Goal: Transaction & Acquisition: Purchase product/service

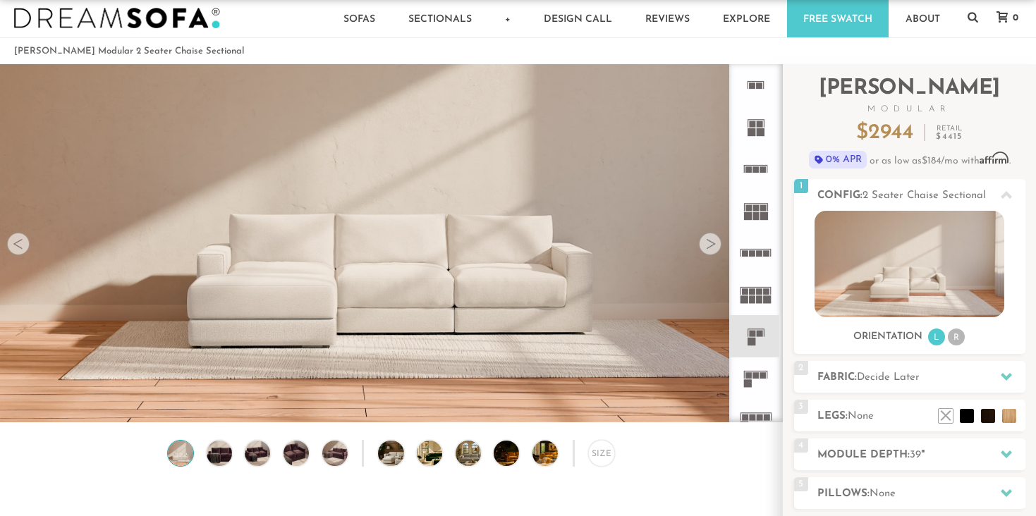
scroll to position [23, 0]
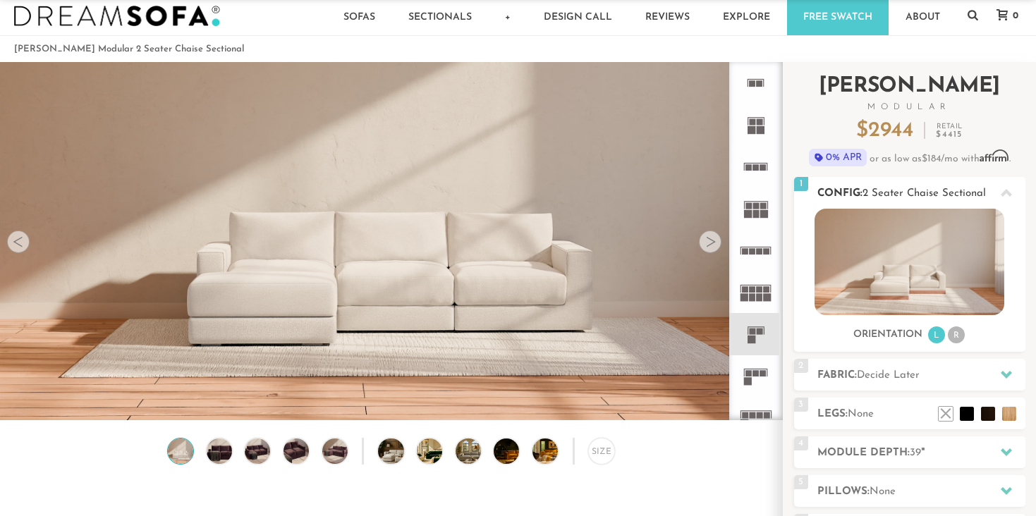
click at [911, 260] on img at bounding box center [909, 262] width 190 height 106
click at [508, 283] on video at bounding box center [391, 194] width 782 height 391
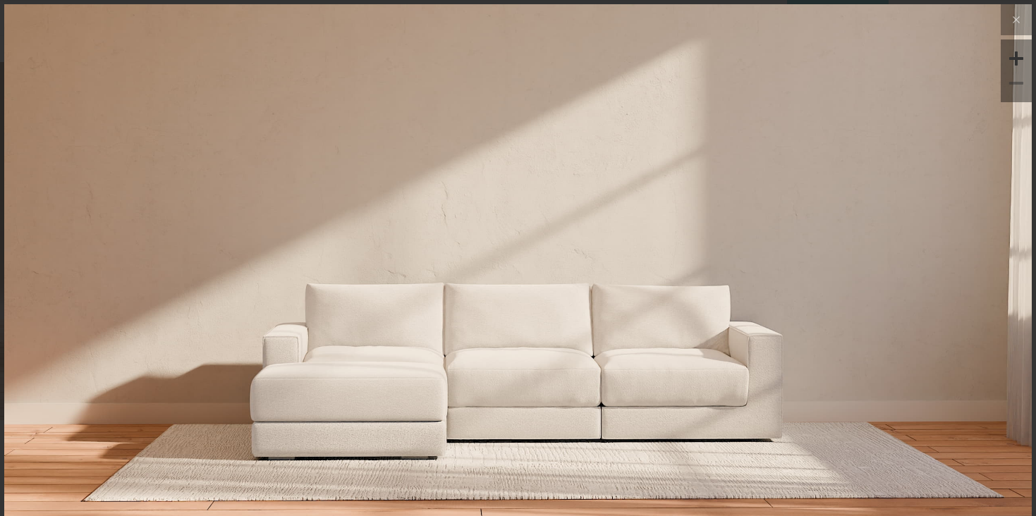
click at [680, 146] on img at bounding box center [517, 175] width 1027 height 343
click at [608, 240] on img at bounding box center [517, 175] width 1027 height 343
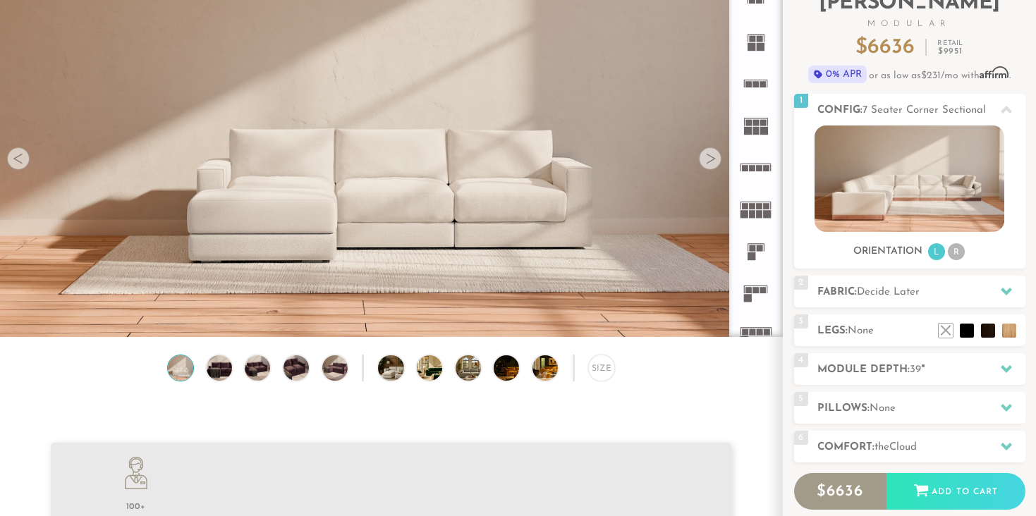
scroll to position [113, 0]
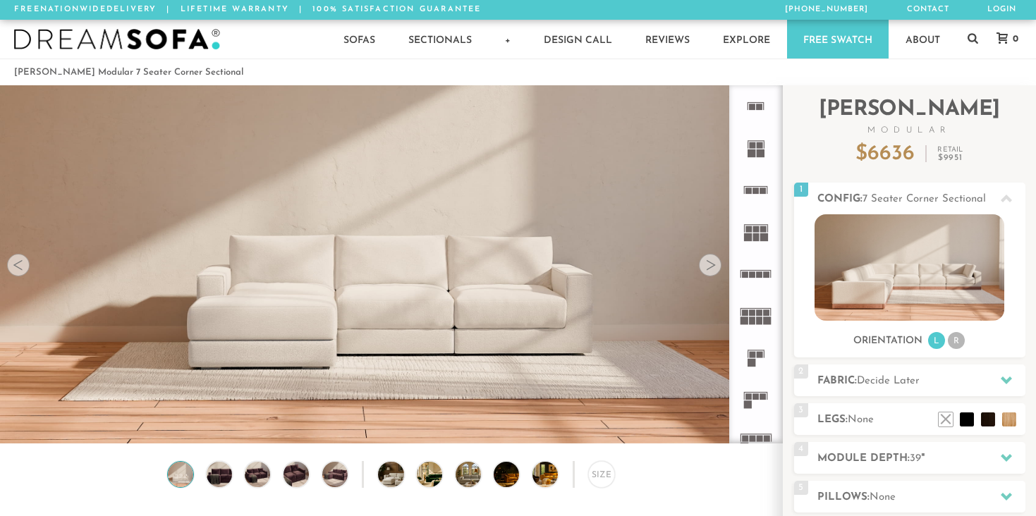
scroll to position [15562, 1036]
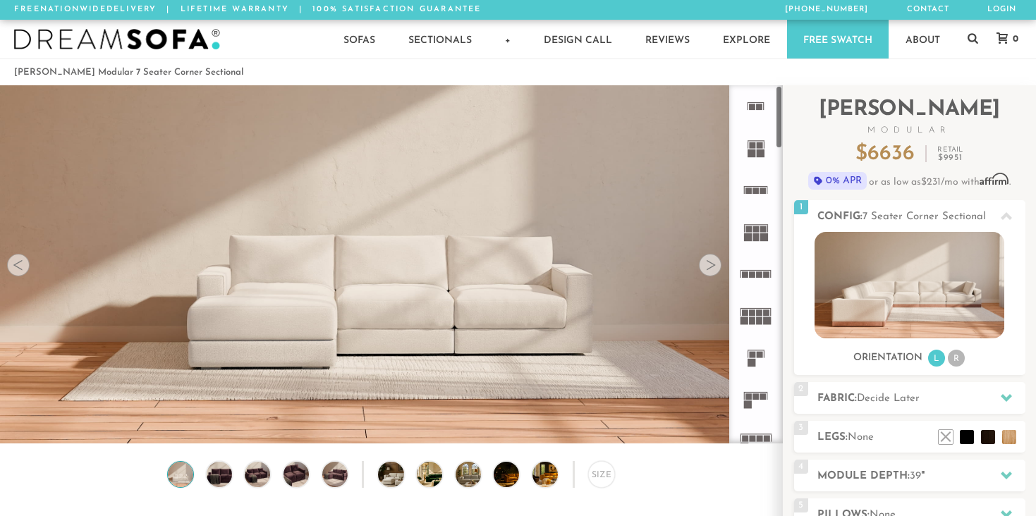
click at [714, 269] on div at bounding box center [710, 265] width 23 height 23
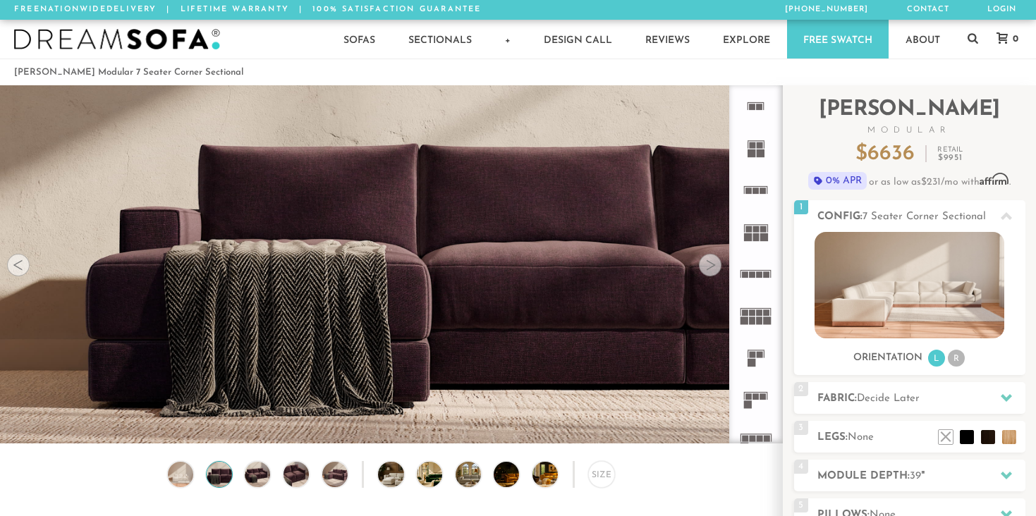
click at [714, 269] on div at bounding box center [710, 265] width 23 height 23
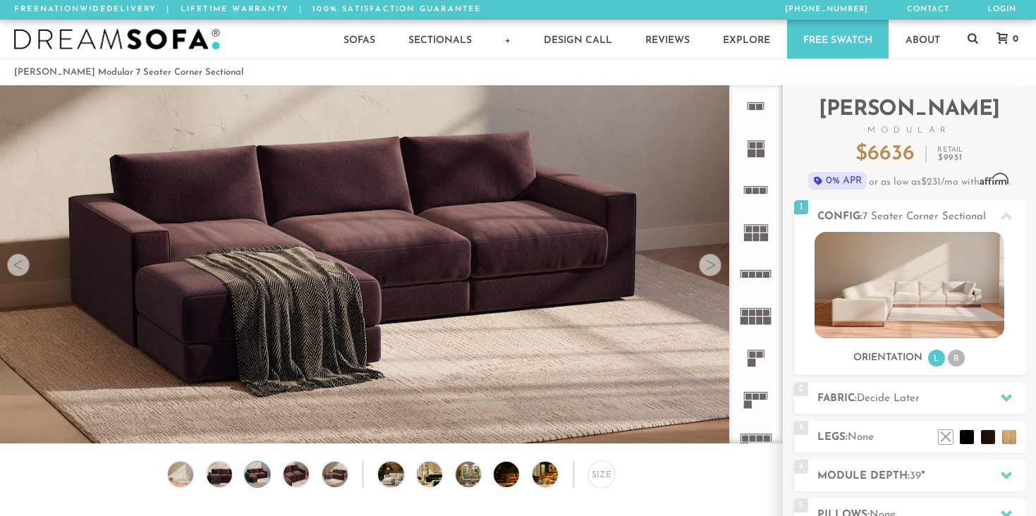
click at [714, 269] on div at bounding box center [710, 265] width 23 height 23
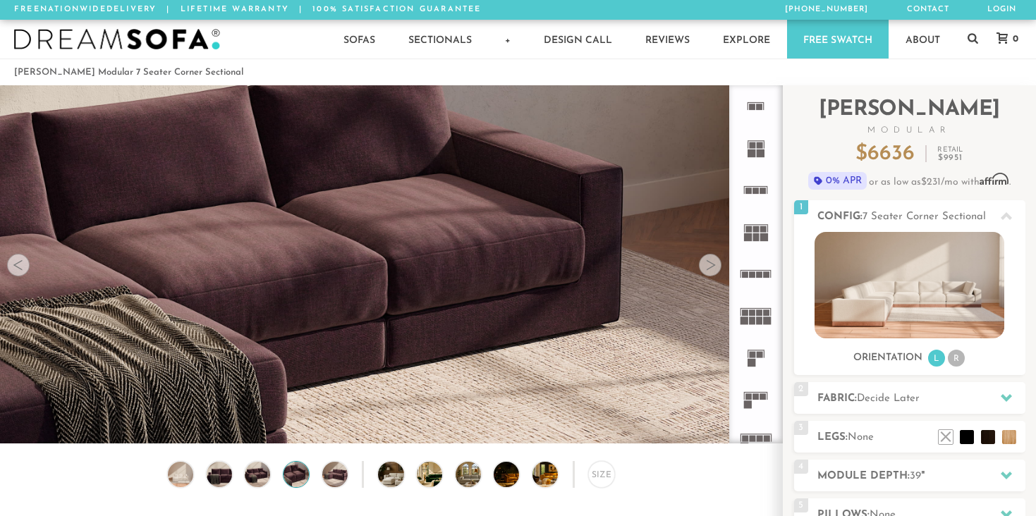
click at [714, 269] on div at bounding box center [710, 265] width 23 height 23
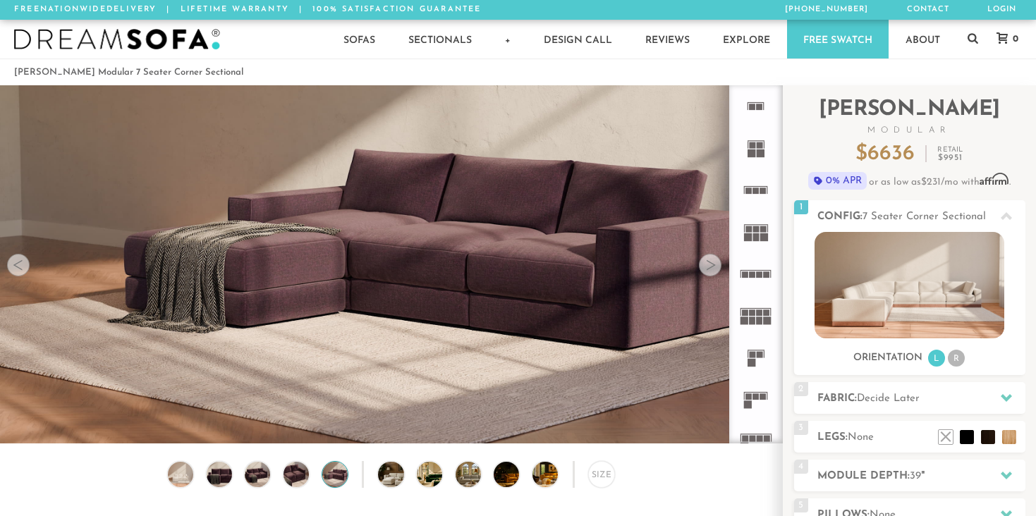
click at [714, 269] on div at bounding box center [710, 265] width 23 height 23
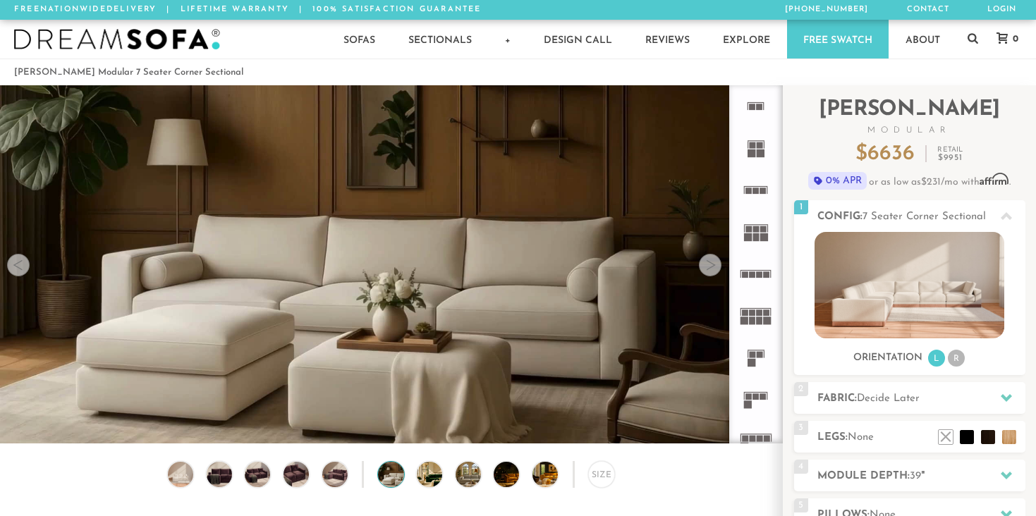
click at [714, 269] on div at bounding box center [710, 265] width 23 height 23
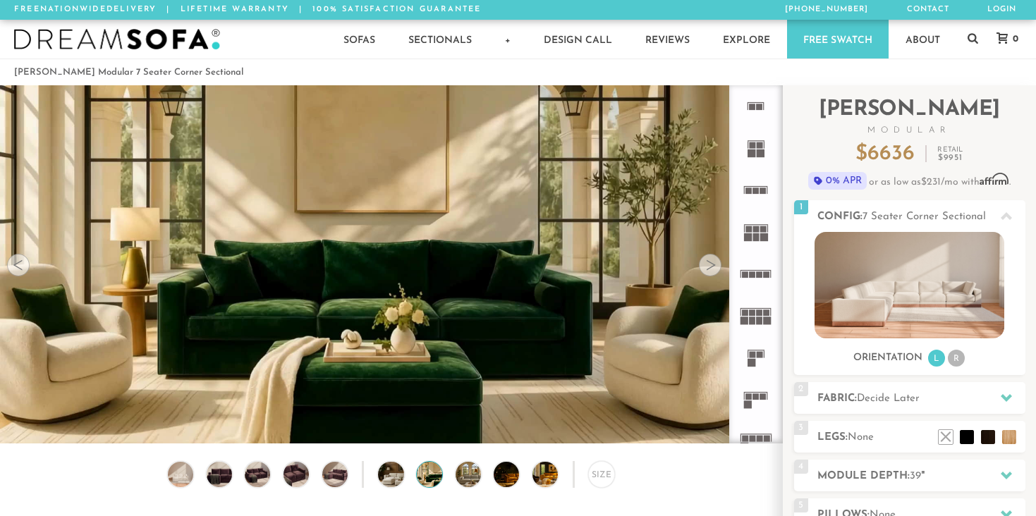
click at [714, 269] on div at bounding box center [710, 265] width 23 height 23
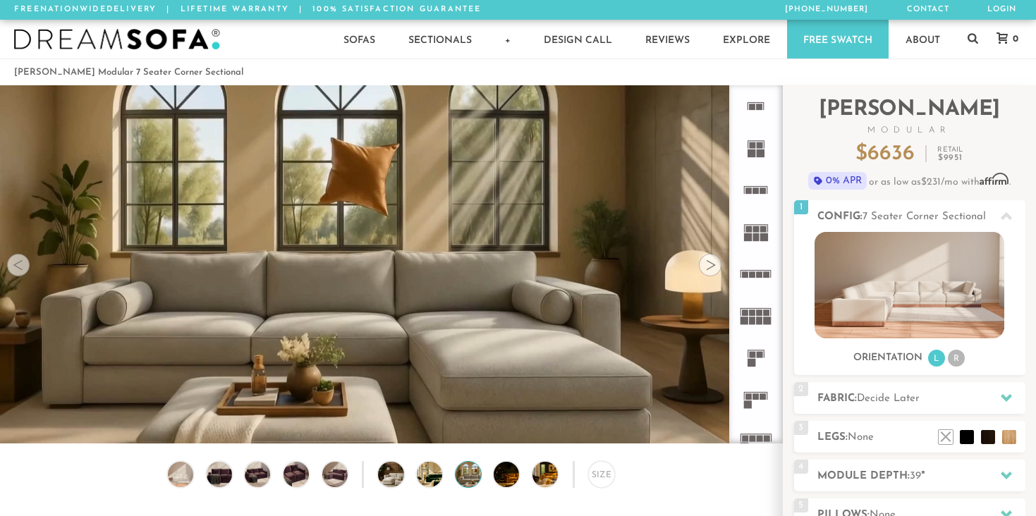
click at [714, 269] on div at bounding box center [710, 265] width 23 height 23
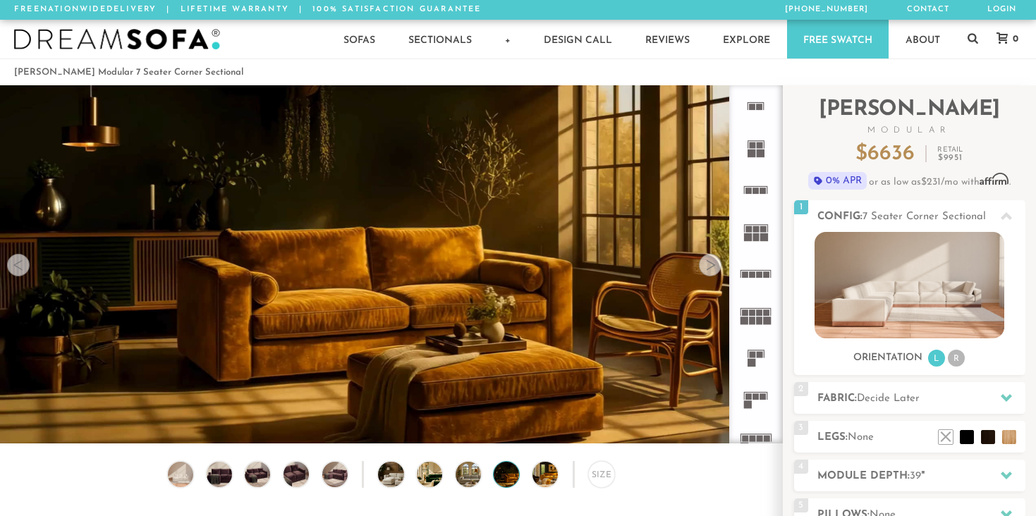
click at [714, 269] on div at bounding box center [710, 265] width 23 height 23
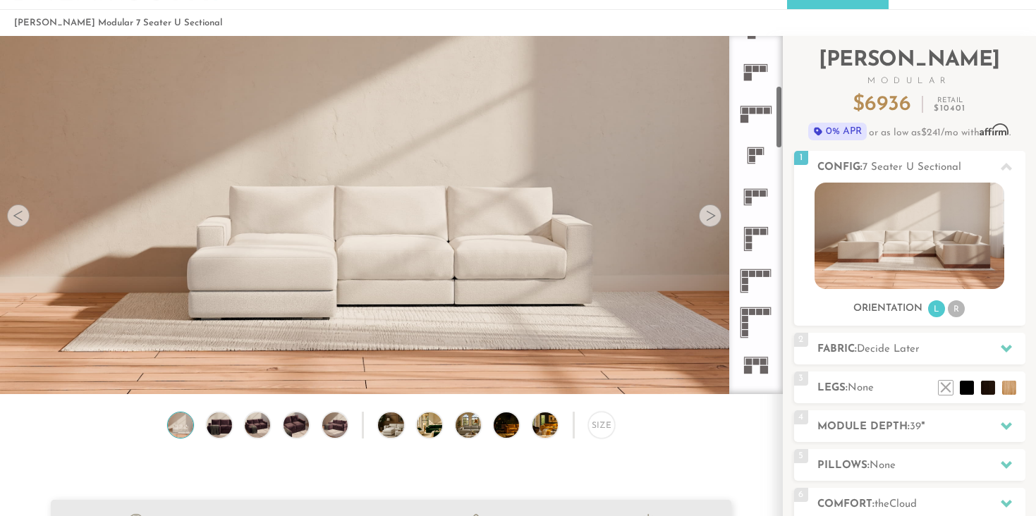
scroll to position [286, 0]
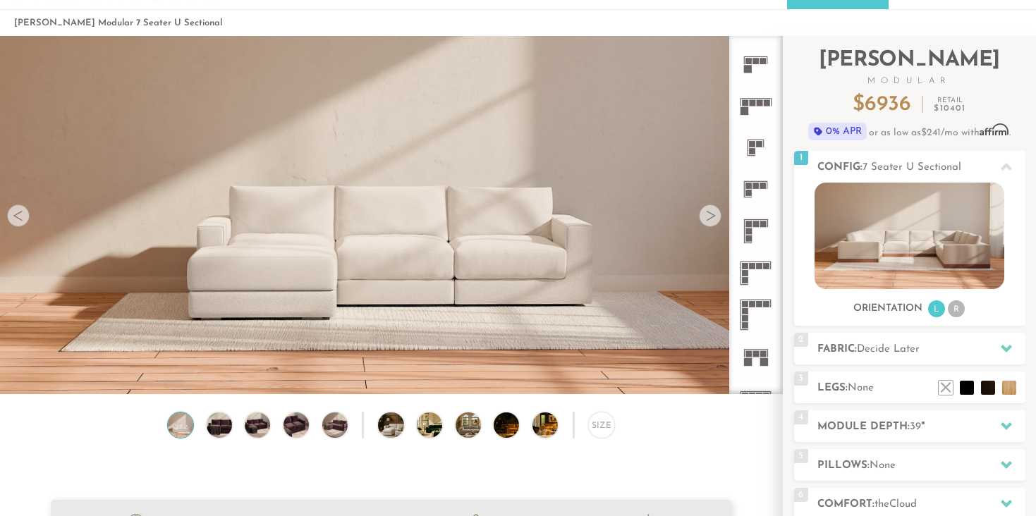
click at [750, 273] on icon at bounding box center [756, 273] width 42 height 42
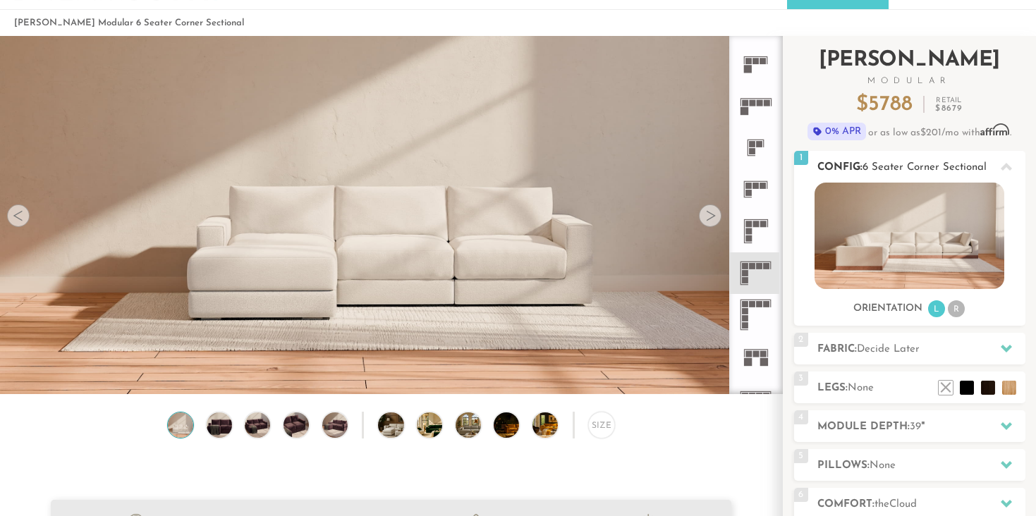
click at [931, 214] on img at bounding box center [909, 236] width 190 height 106
click at [892, 251] on img at bounding box center [909, 236] width 190 height 106
click at [891, 254] on img at bounding box center [909, 236] width 190 height 106
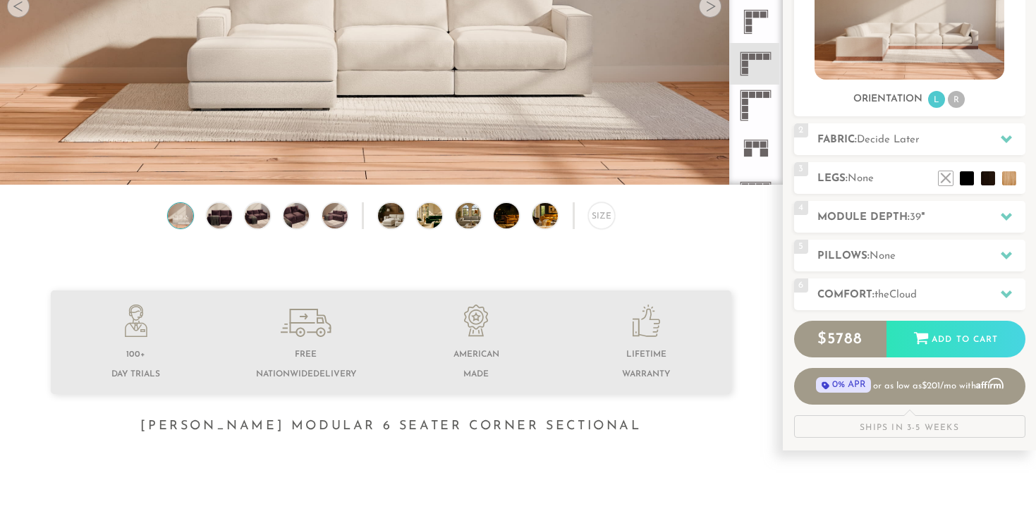
scroll to position [259, 0]
click at [1000, 218] on icon at bounding box center [1005, 215] width 11 height 11
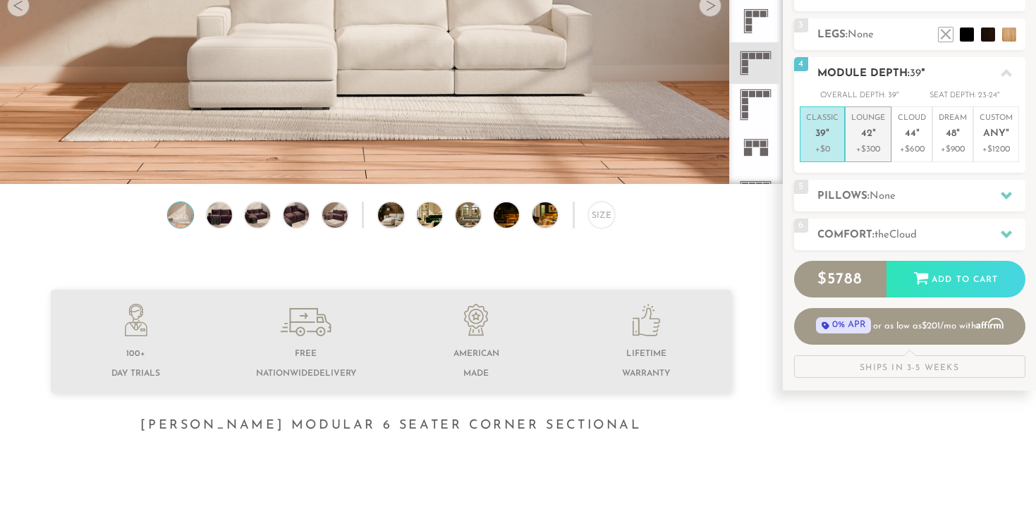
click at [870, 149] on p "+$300" at bounding box center [868, 149] width 34 height 13
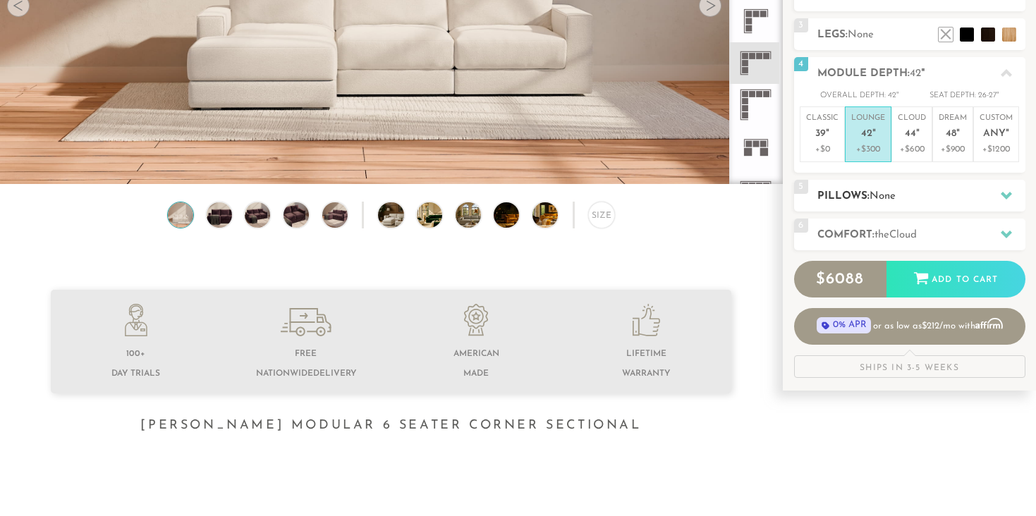
scroll to position [264, 0]
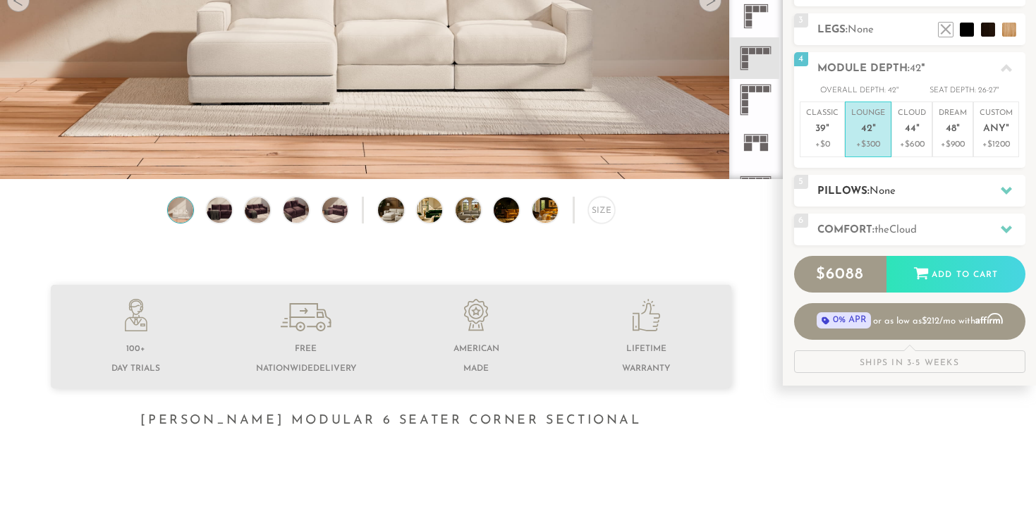
click at [1002, 188] on icon at bounding box center [1005, 191] width 11 height 8
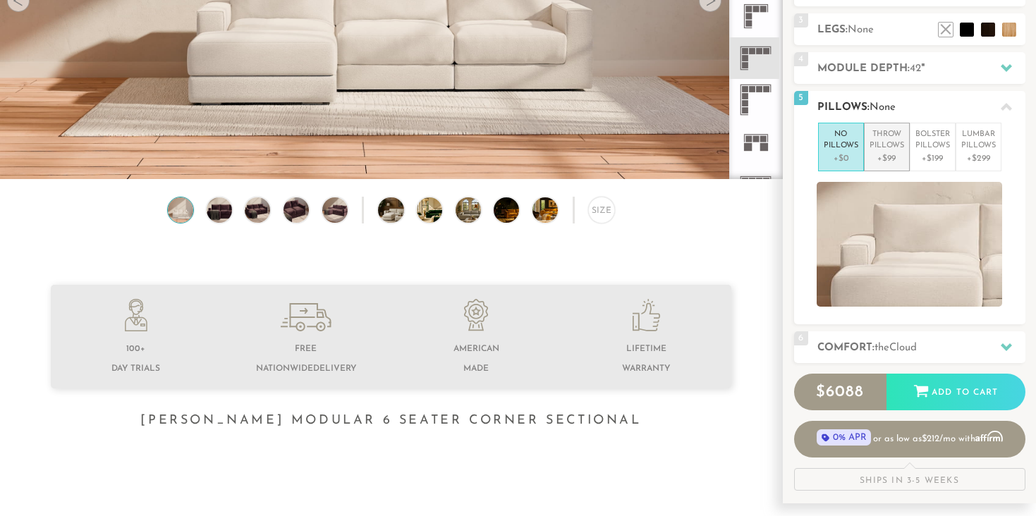
click at [885, 142] on p "Throw Pillows" at bounding box center [886, 140] width 35 height 23
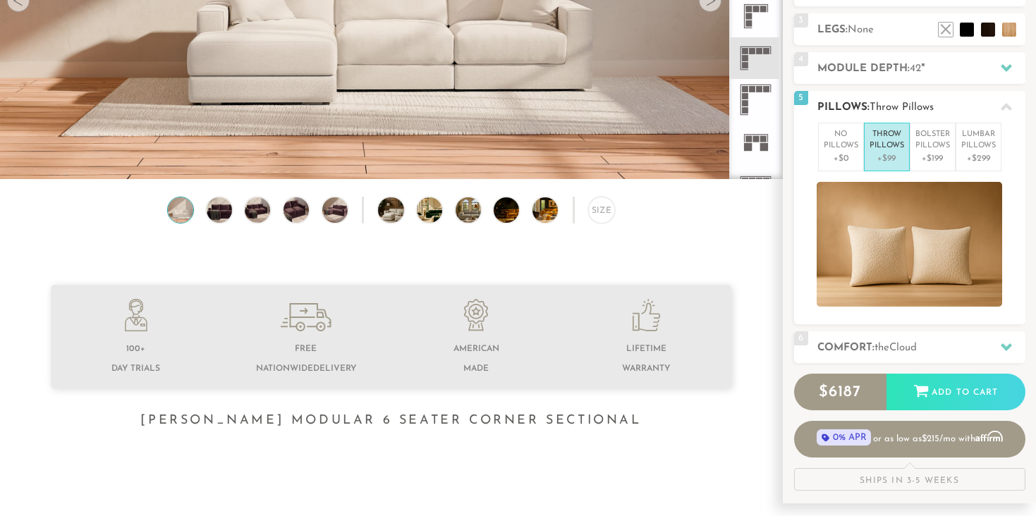
scroll to position [274, 0]
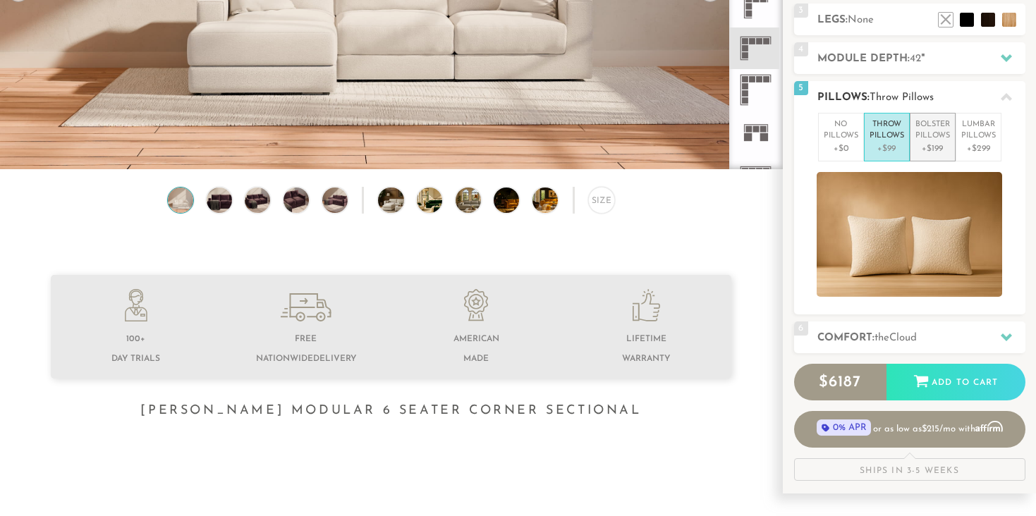
click at [926, 148] on p "+$199" at bounding box center [932, 148] width 35 height 13
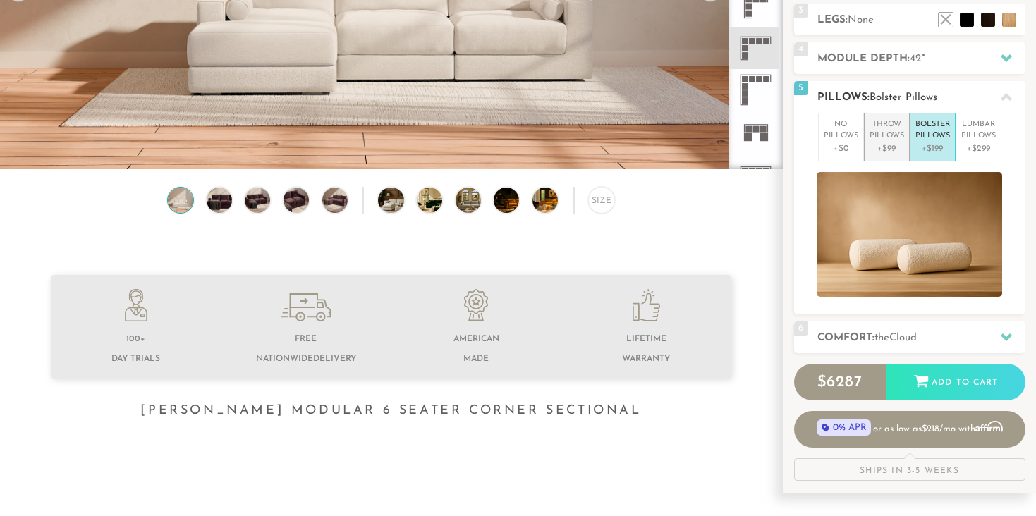
click at [887, 144] on p "+$99" at bounding box center [886, 148] width 35 height 13
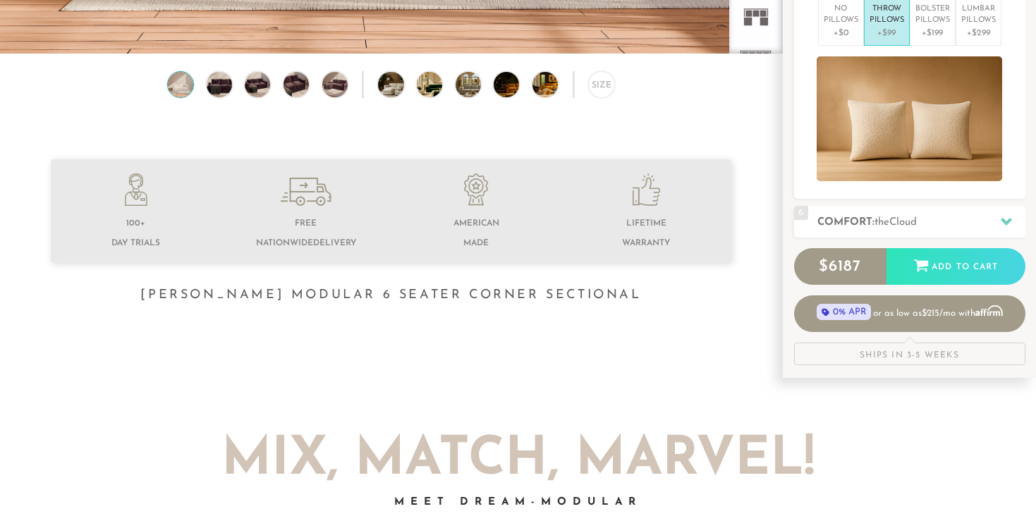
scroll to position [391, 0]
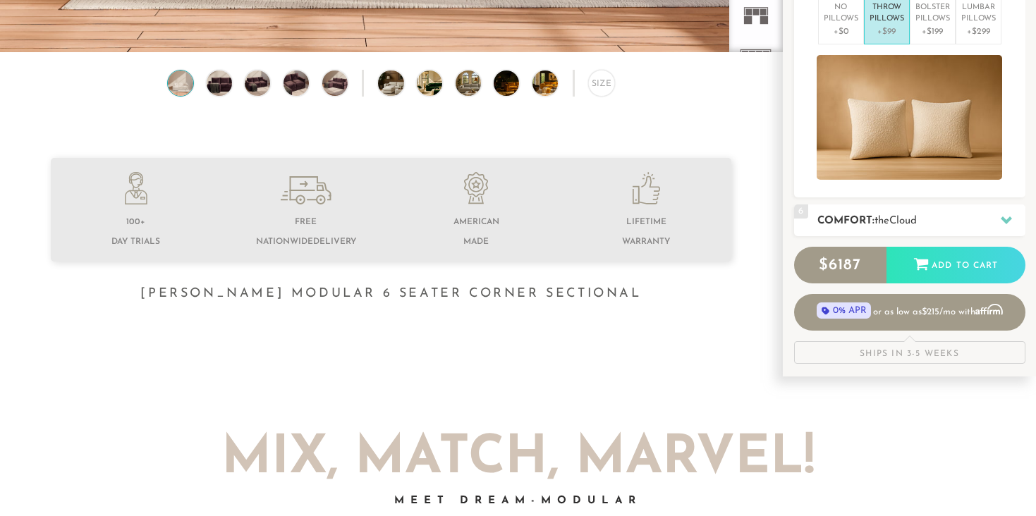
click at [1000, 221] on icon at bounding box center [1005, 219] width 11 height 11
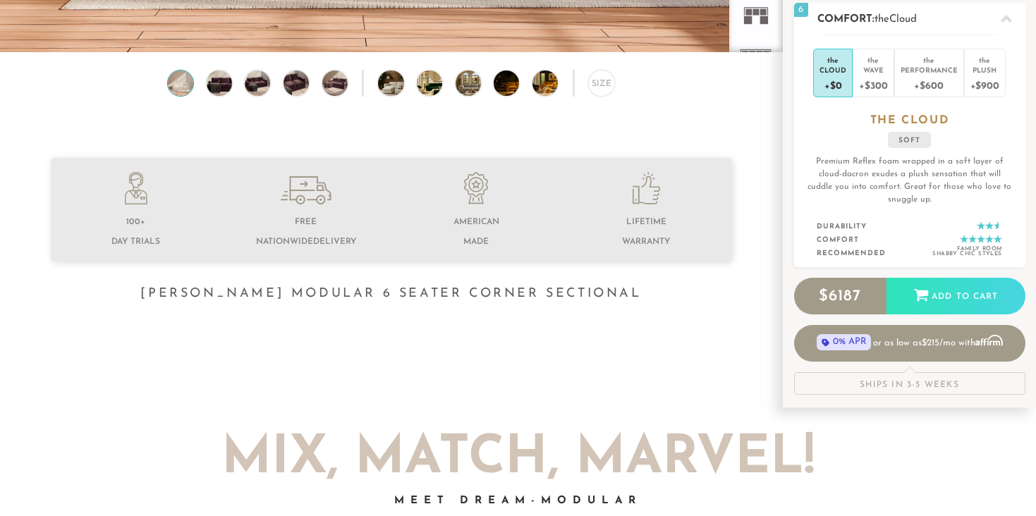
click at [933, 199] on p "Premium Reflex foam wrapped in a soft layer of cloud-dacron exudes a plush sens…" at bounding box center [909, 180] width 208 height 51
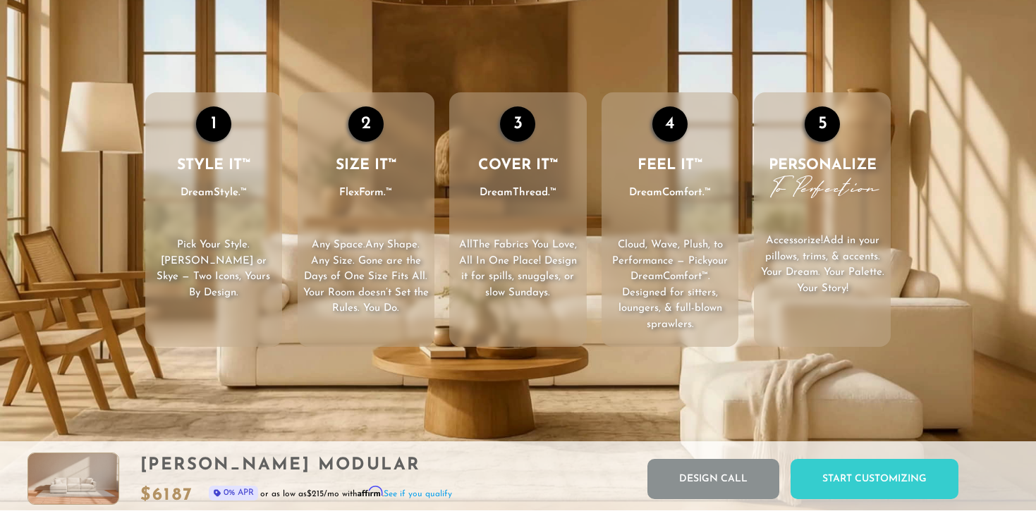
scroll to position [2036, 0]
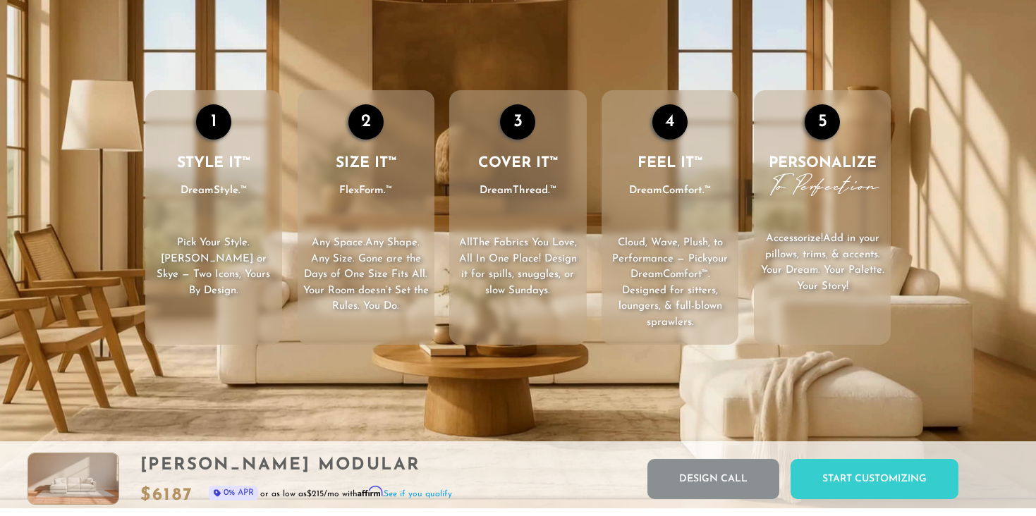
click at [930, 214] on div "1 STYLE IT™ DreamStyle.™ Pick Your Style . Landon or Skye — Two Icons, Yours By…" at bounding box center [518, 217] width 916 height 255
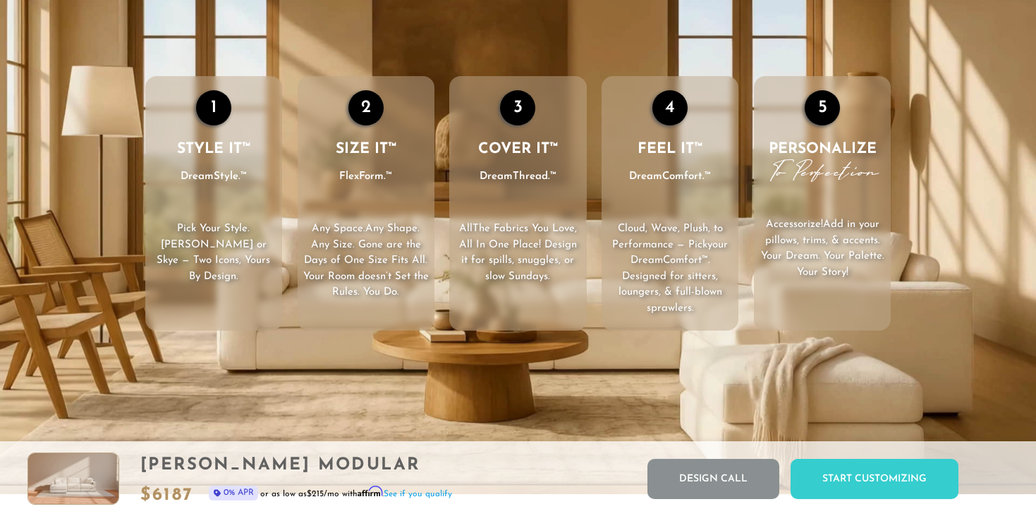
scroll to position [2053, 0]
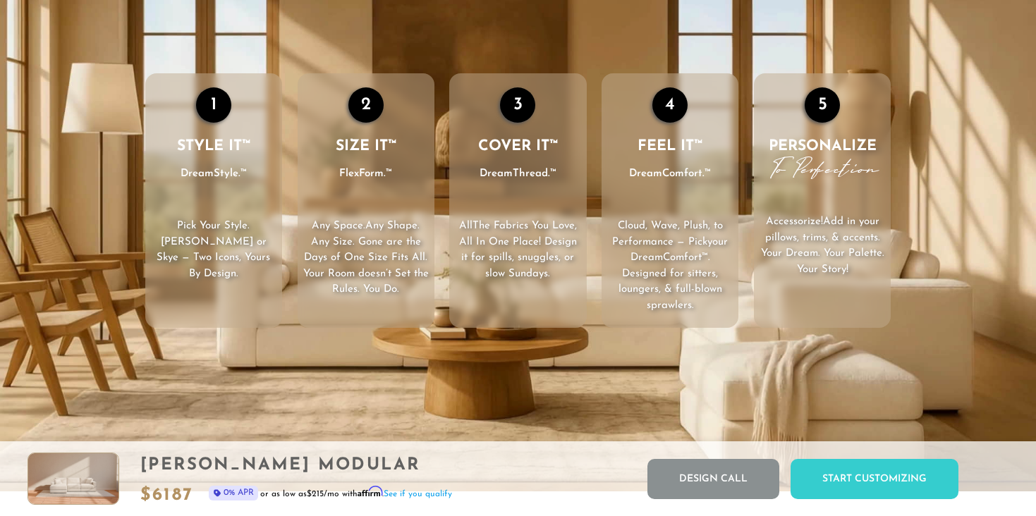
click at [923, 178] on div "1 STYLE IT™ DreamStyle.™ Pick Your Style . Landon or Skye — Two Icons, Yours By…" at bounding box center [518, 200] width 916 height 255
click at [215, 109] on div "1" at bounding box center [213, 104] width 35 height 35
click at [222, 375] on video "Your browser does not support HTML5 video." at bounding box center [518, 200] width 1036 height 582
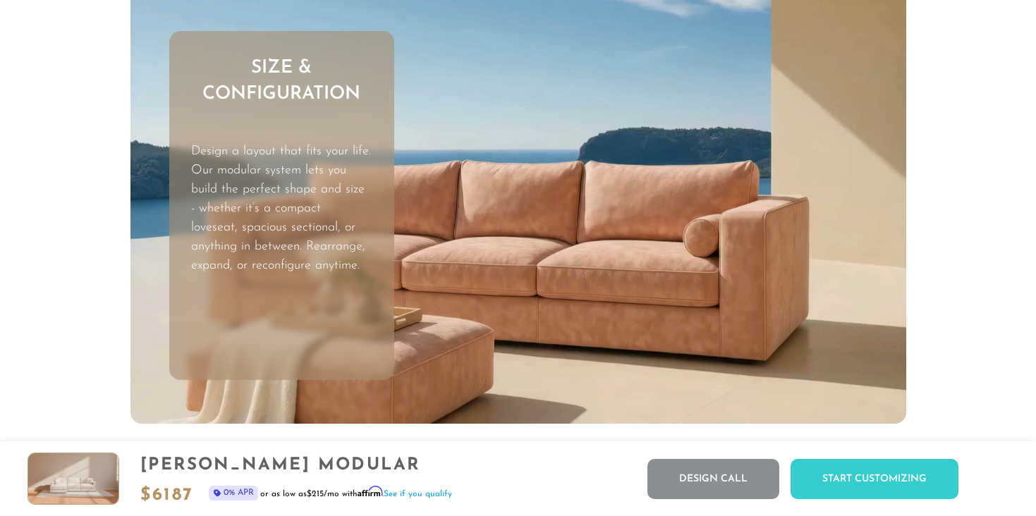
scroll to position [4061, 0]
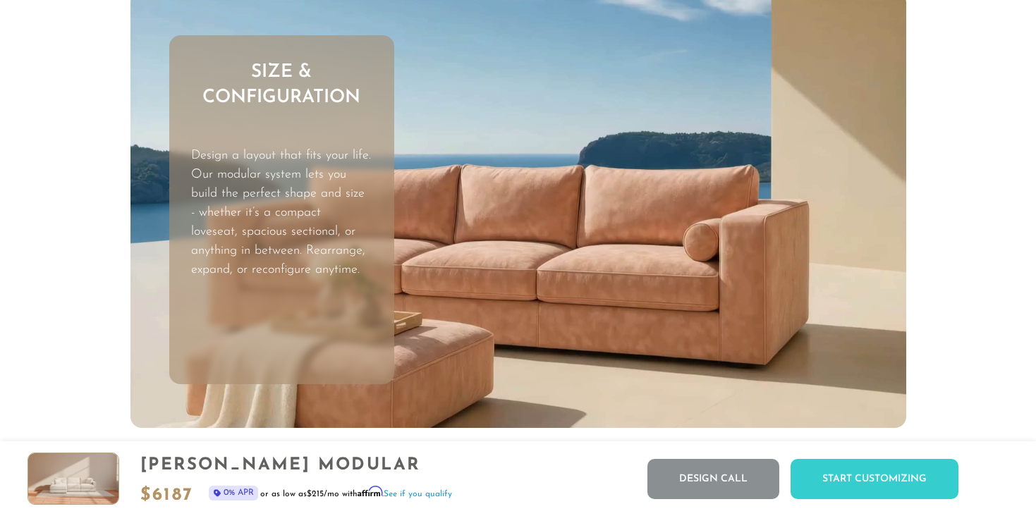
click at [325, 212] on p "Design a layout that fits your life. Our modular system lets you build the perf…" at bounding box center [281, 213] width 180 height 133
click at [489, 284] on video "Your browser does not support HTML5 video." at bounding box center [517, 210] width 775 height 436
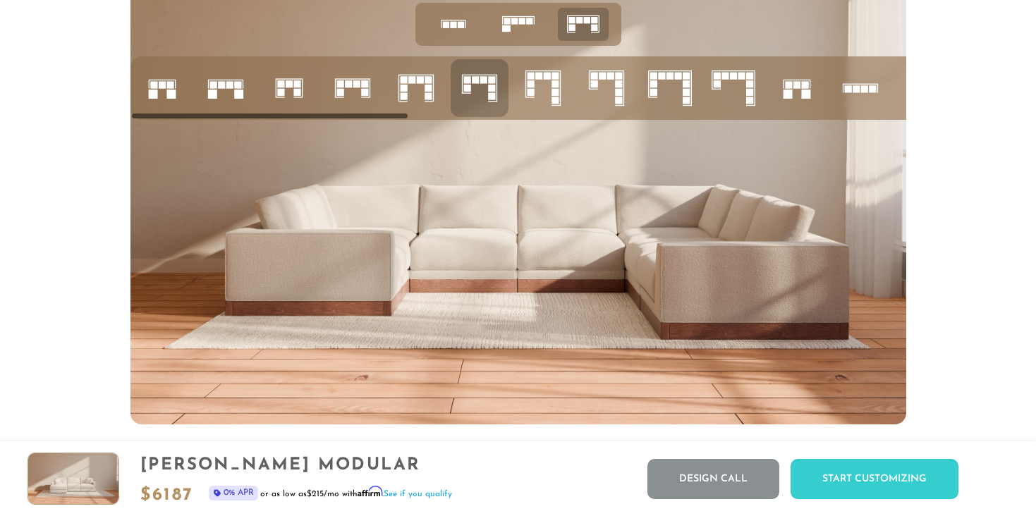
scroll to position [5558, 0]
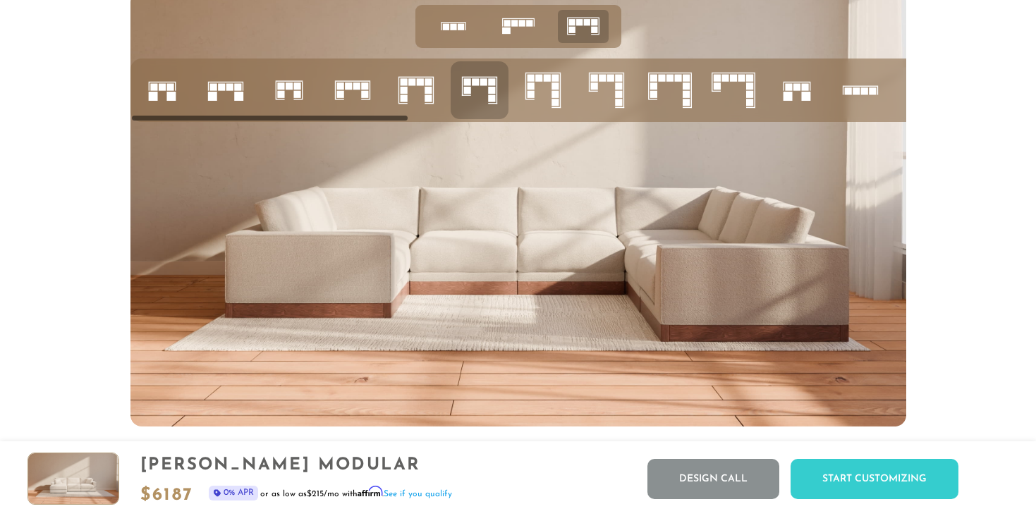
click at [749, 86] on rect at bounding box center [749, 85] width 7 height 7
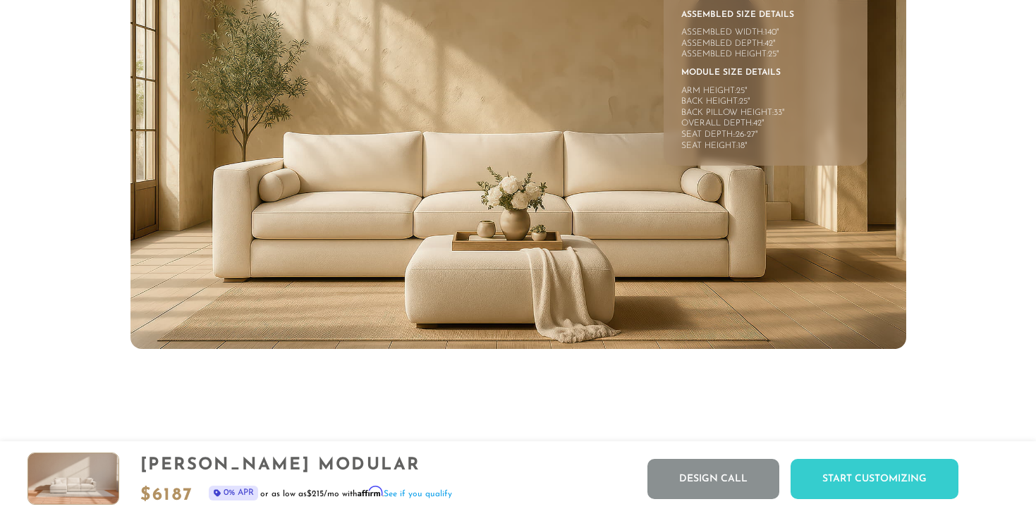
click at [715, 180] on img at bounding box center [517, 131] width 775 height 436
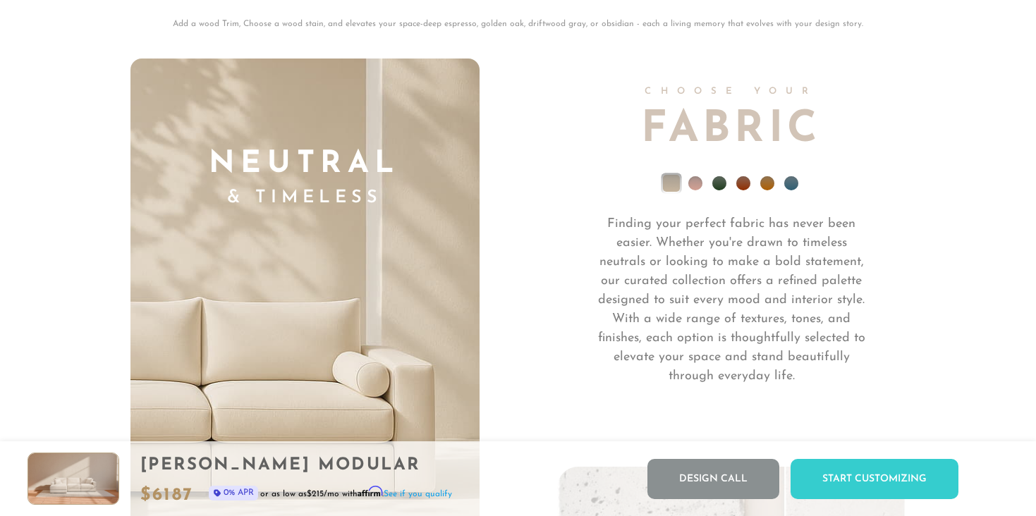
scroll to position [9760, 0]
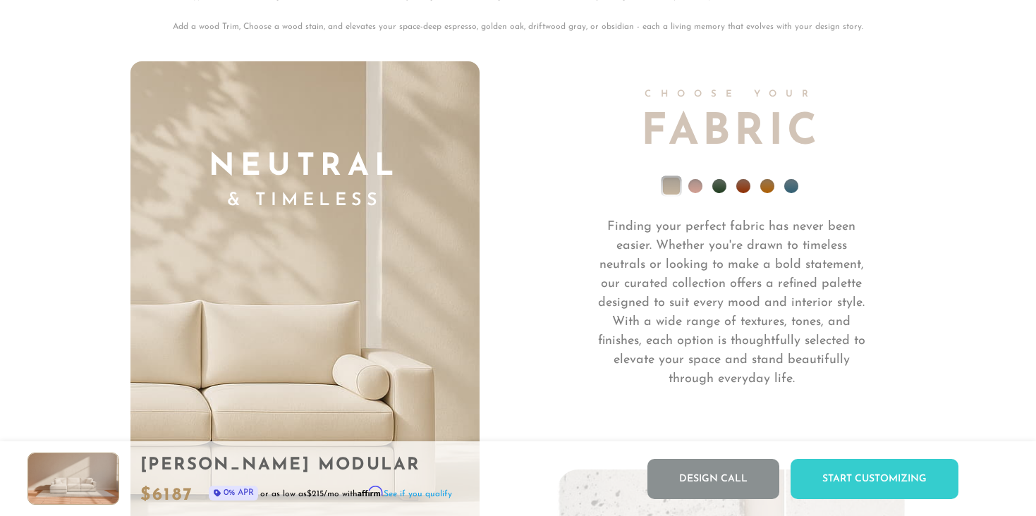
click at [675, 182] on li at bounding box center [671, 186] width 17 height 17
click at [696, 189] on li at bounding box center [695, 186] width 14 height 14
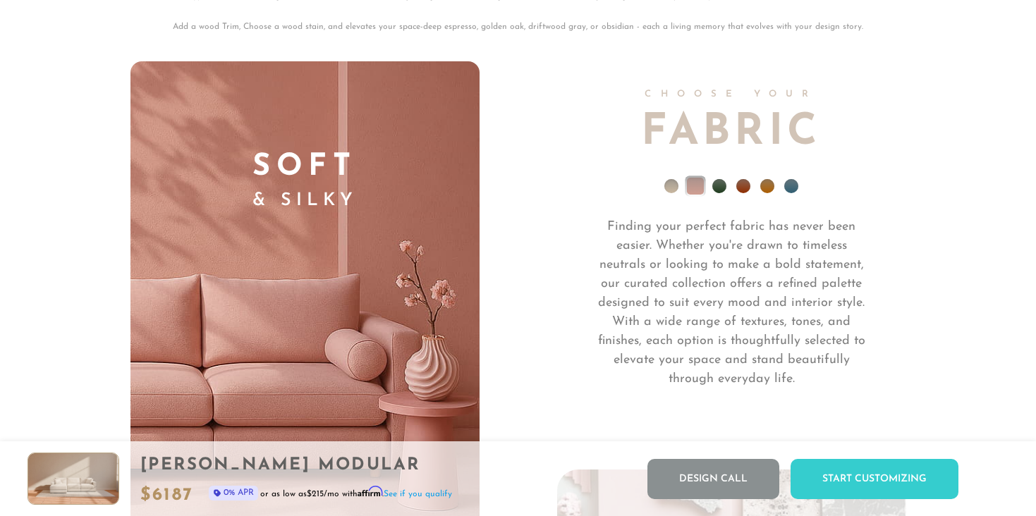
click at [718, 184] on li at bounding box center [719, 186] width 14 height 14
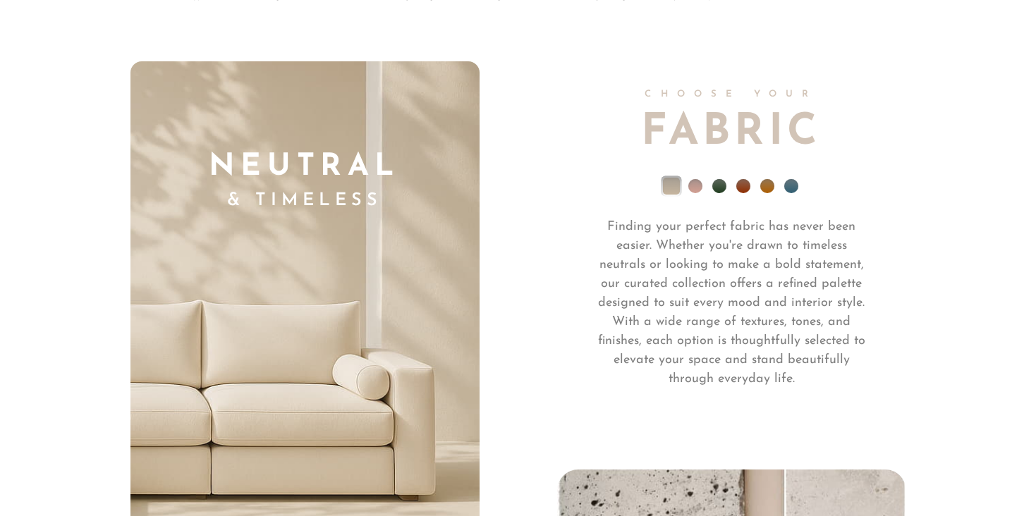
scroll to position [9760, 0]
